Goal: Task Accomplishment & Management: Manage account settings

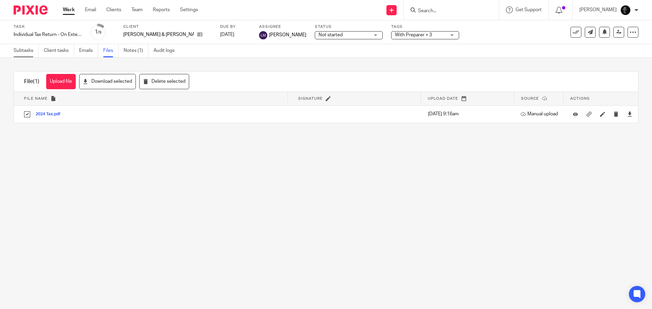
click at [23, 53] on link "Subtasks" at bounding box center [26, 50] width 25 height 13
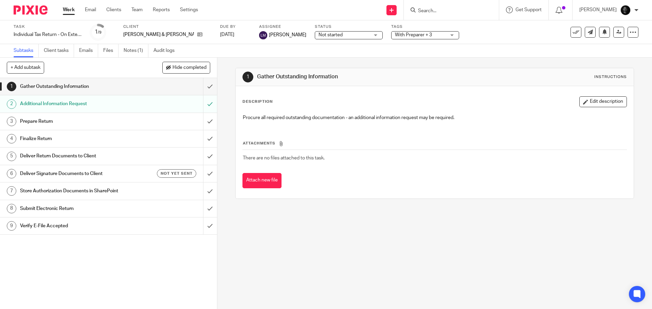
click at [67, 110] on link "2 Additional Information Request" at bounding box center [101, 103] width 203 height 17
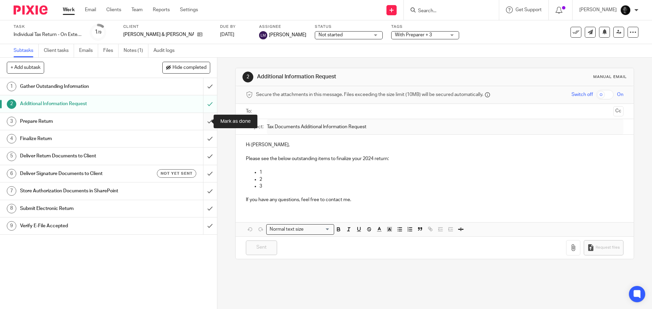
click at [200, 122] on input "submit" at bounding box center [108, 121] width 217 height 17
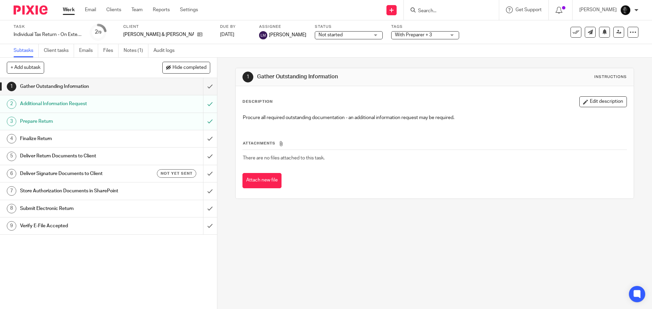
click at [410, 34] on span "With Preparer + 3" at bounding box center [420, 35] width 51 height 7
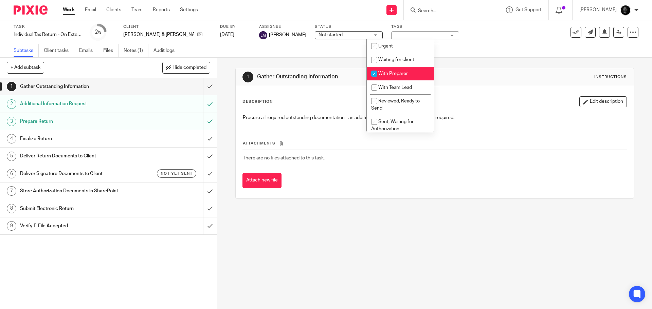
click at [393, 72] on span "With Preparer" at bounding box center [393, 73] width 30 height 5
checkbox input "false"
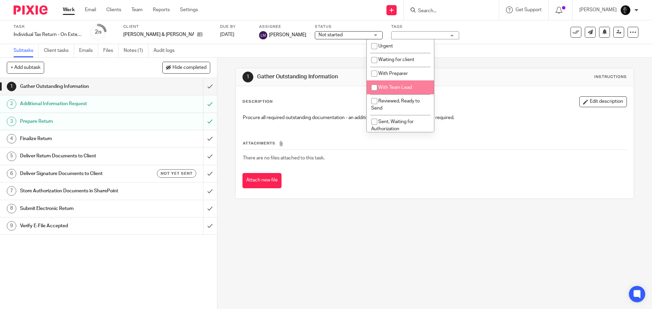
click at [381, 90] on span "With Team Lead" at bounding box center [395, 87] width 34 height 5
checkbox input "true"
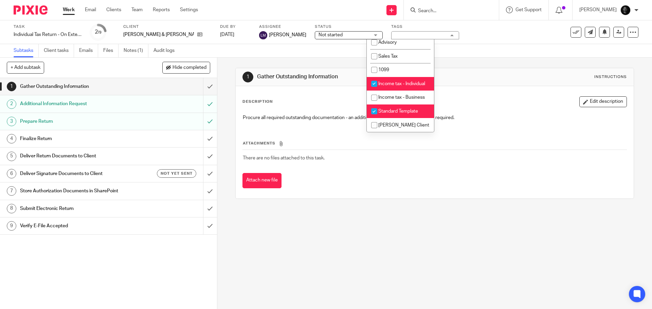
scroll to position [211, 0]
click at [399, 110] on span "Standard Template" at bounding box center [398, 111] width 40 height 5
checkbox input "false"
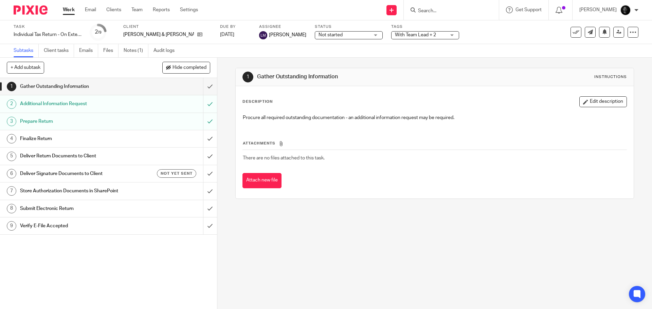
click at [496, 40] on div "Task Individual Tax Return - On Extension Save Individual Tax Return - On Exten…" at bounding box center [274, 32] width 521 height 16
click at [613, 34] on link at bounding box center [618, 32] width 11 height 11
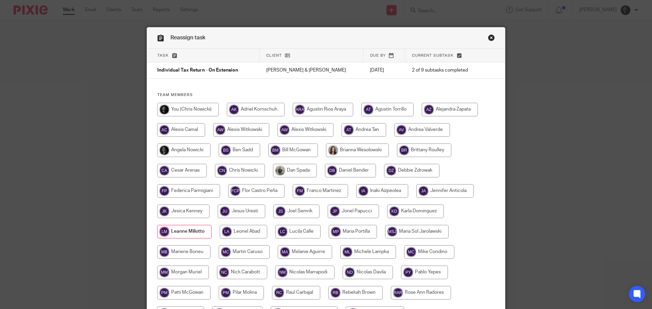
click at [490, 37] on link "Close this dialog window" at bounding box center [491, 38] width 7 height 9
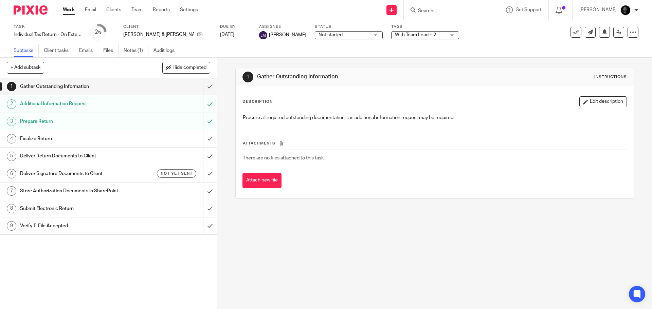
click at [72, 13] on link "Work" at bounding box center [69, 9] width 12 height 7
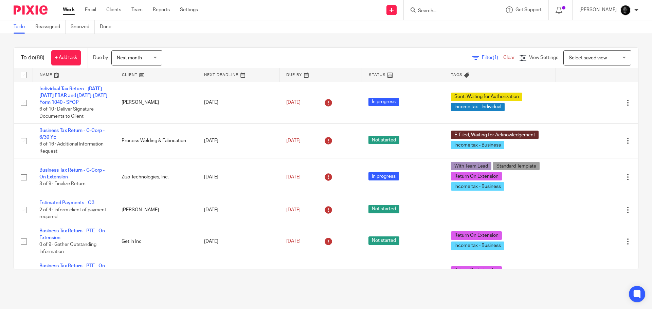
click at [123, 57] on span "Next month" at bounding box center [129, 58] width 25 height 5
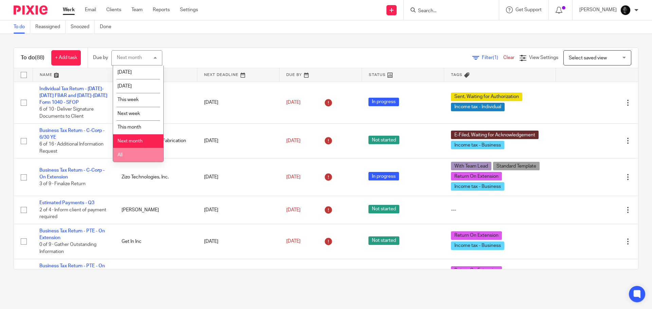
click at [123, 155] on li "All" at bounding box center [138, 155] width 50 height 14
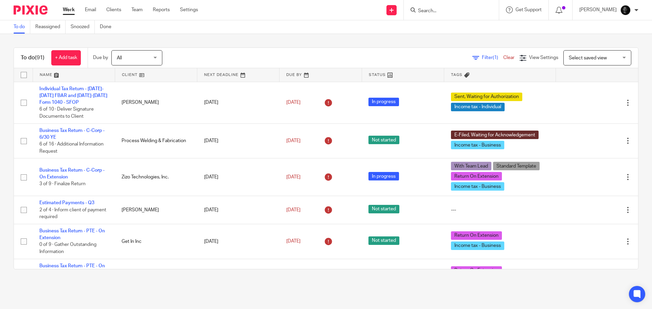
click at [482, 57] on span "Filter (1)" at bounding box center [492, 57] width 21 height 5
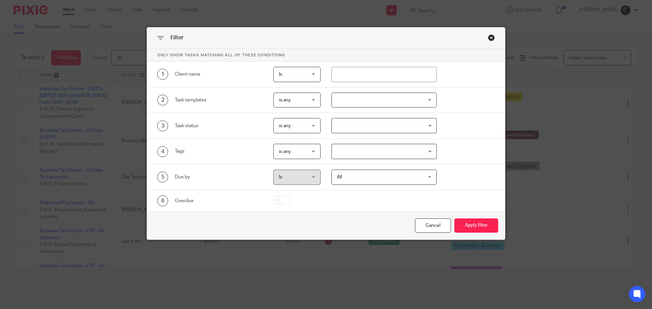
click at [361, 93] on div at bounding box center [384, 100] width 106 height 15
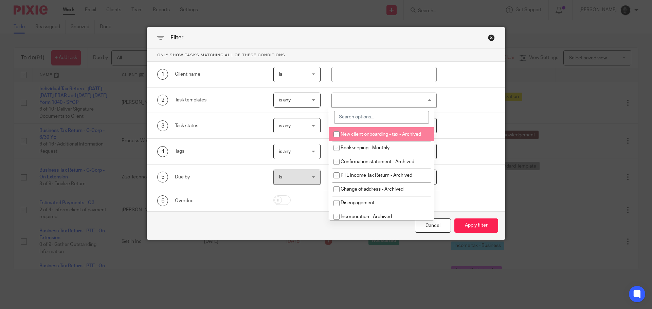
click at [474, 94] on div "2 Task templates is any is any is any is none is_any New client onboarding - ta…" at bounding box center [321, 100] width 348 height 15
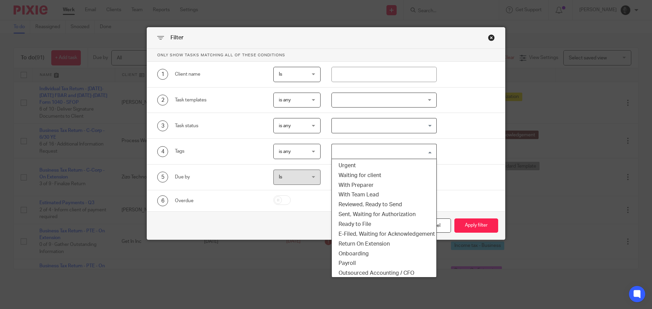
click at [356, 156] on div "Loading..." at bounding box center [384, 151] width 106 height 15
click at [367, 193] on li "With Team Lead" at bounding box center [384, 195] width 105 height 10
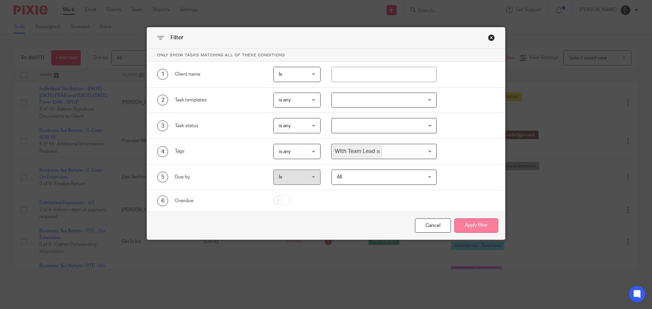
click at [455, 221] on button "Apply filter" at bounding box center [476, 226] width 44 height 15
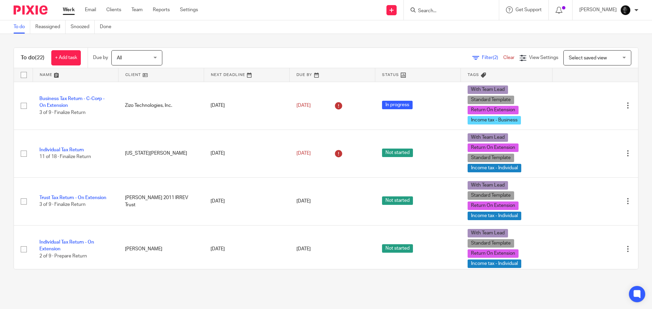
click at [65, 10] on link "Work" at bounding box center [69, 9] width 12 height 7
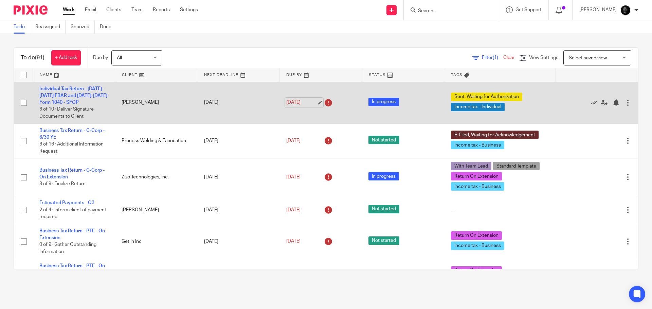
click at [307, 105] on link "[DATE]" at bounding box center [301, 102] width 31 height 7
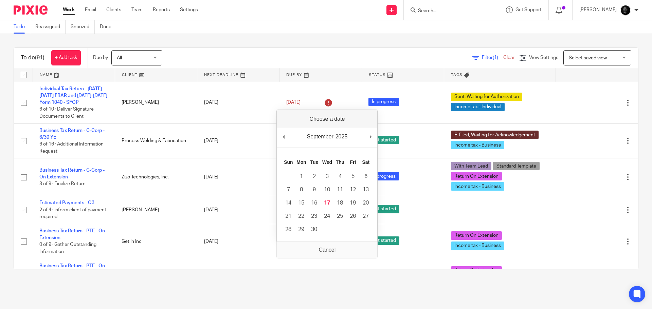
click at [322, 39] on div "To do (91) + Add task Due by All All Today Tomorrow This week Next week This mo…" at bounding box center [326, 158] width 652 height 249
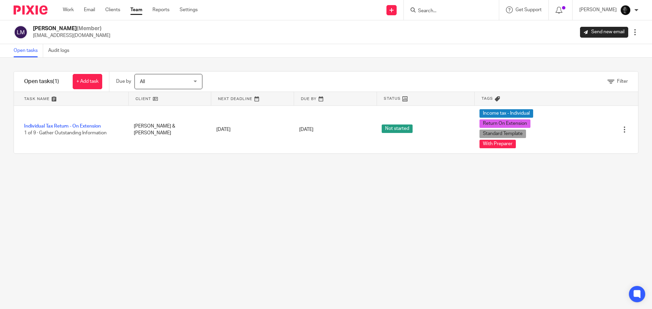
click at [304, 99] on link at bounding box center [335, 99] width 83 height 14
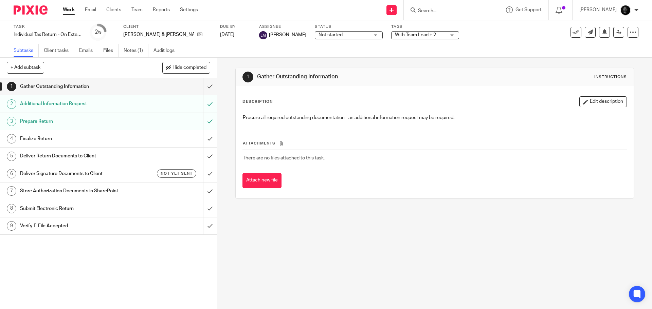
click at [395, 38] on span "With Team Lead + 2" at bounding box center [420, 35] width 51 height 7
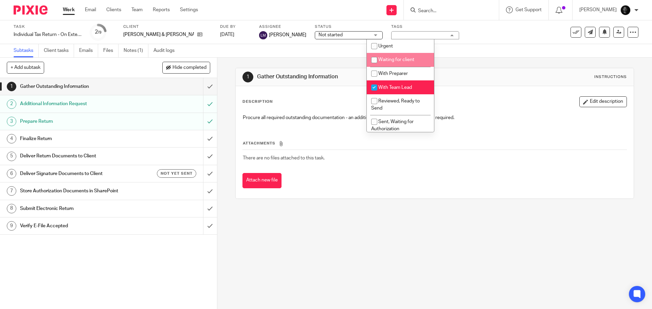
click at [400, 62] on li "Waiting for client" at bounding box center [400, 60] width 67 height 14
checkbox input "true"
